Goal: Task Accomplishment & Management: Use online tool/utility

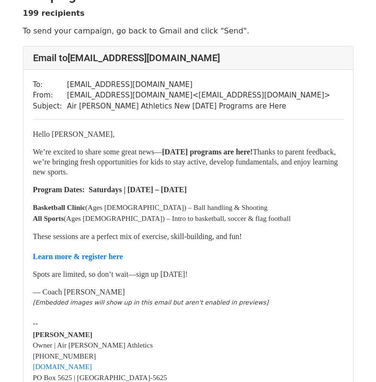
scroll to position [48, 0]
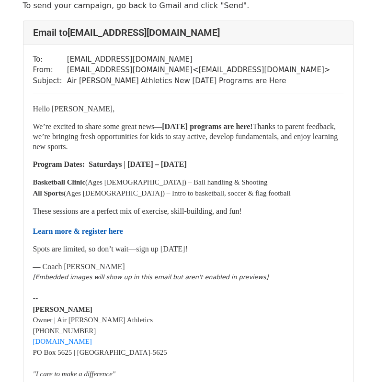
click at [79, 235] on link "Learn more & register here" at bounding box center [78, 231] width 90 height 8
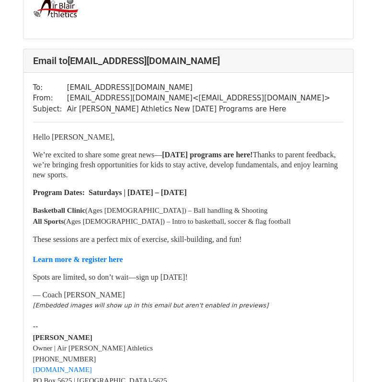
scroll to position [478, 0]
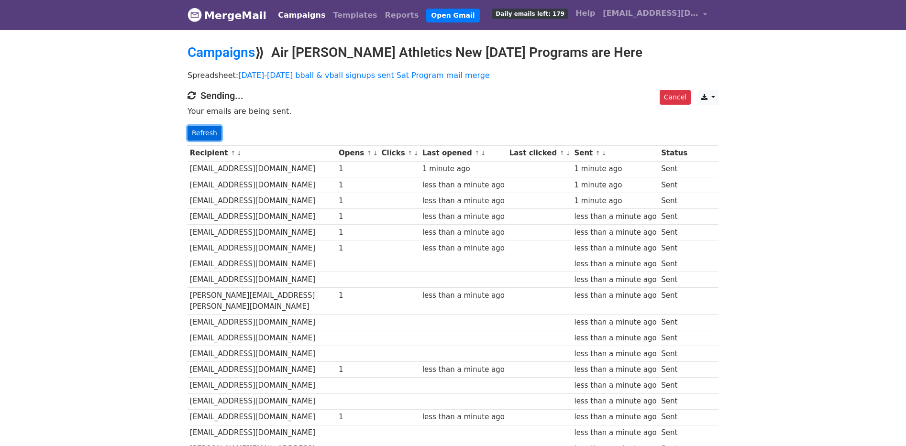
click at [210, 131] on link "Refresh" at bounding box center [205, 133] width 34 height 15
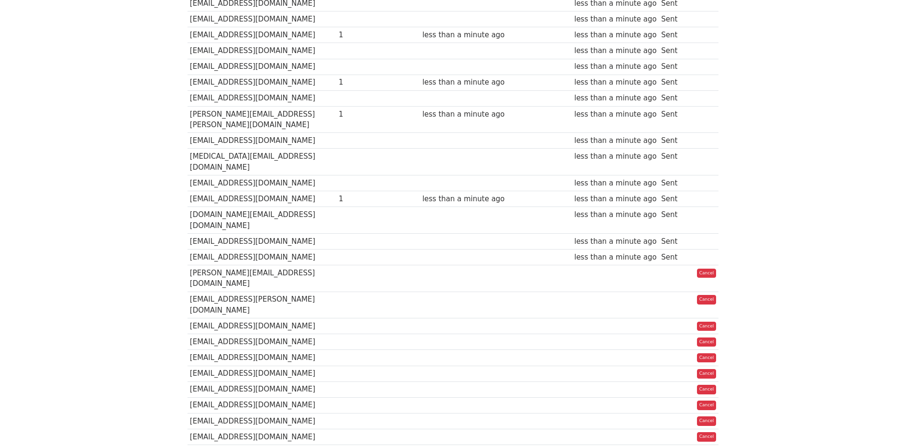
scroll to position [574, 0]
